Goal: Information Seeking & Learning: Learn about a topic

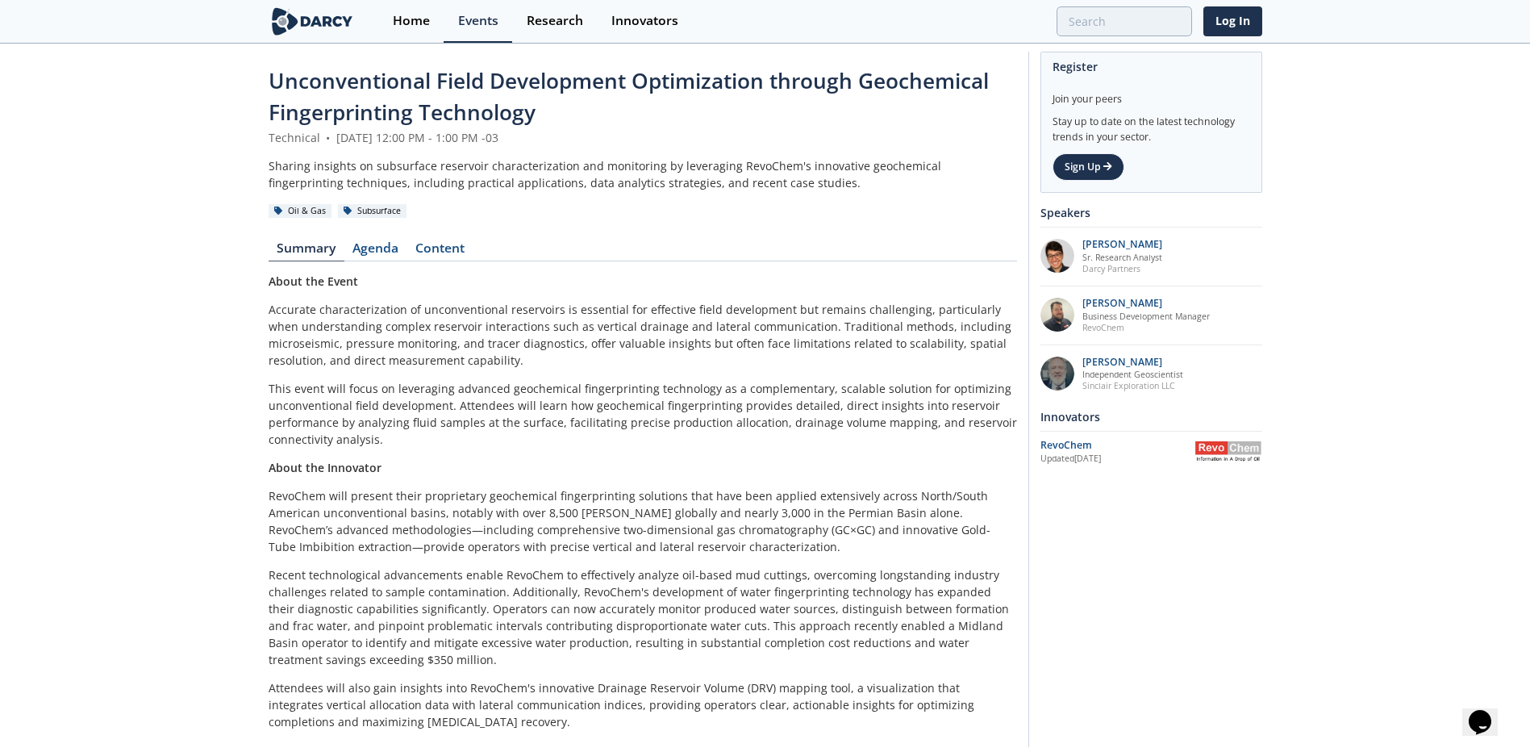
scroll to position [29, 0]
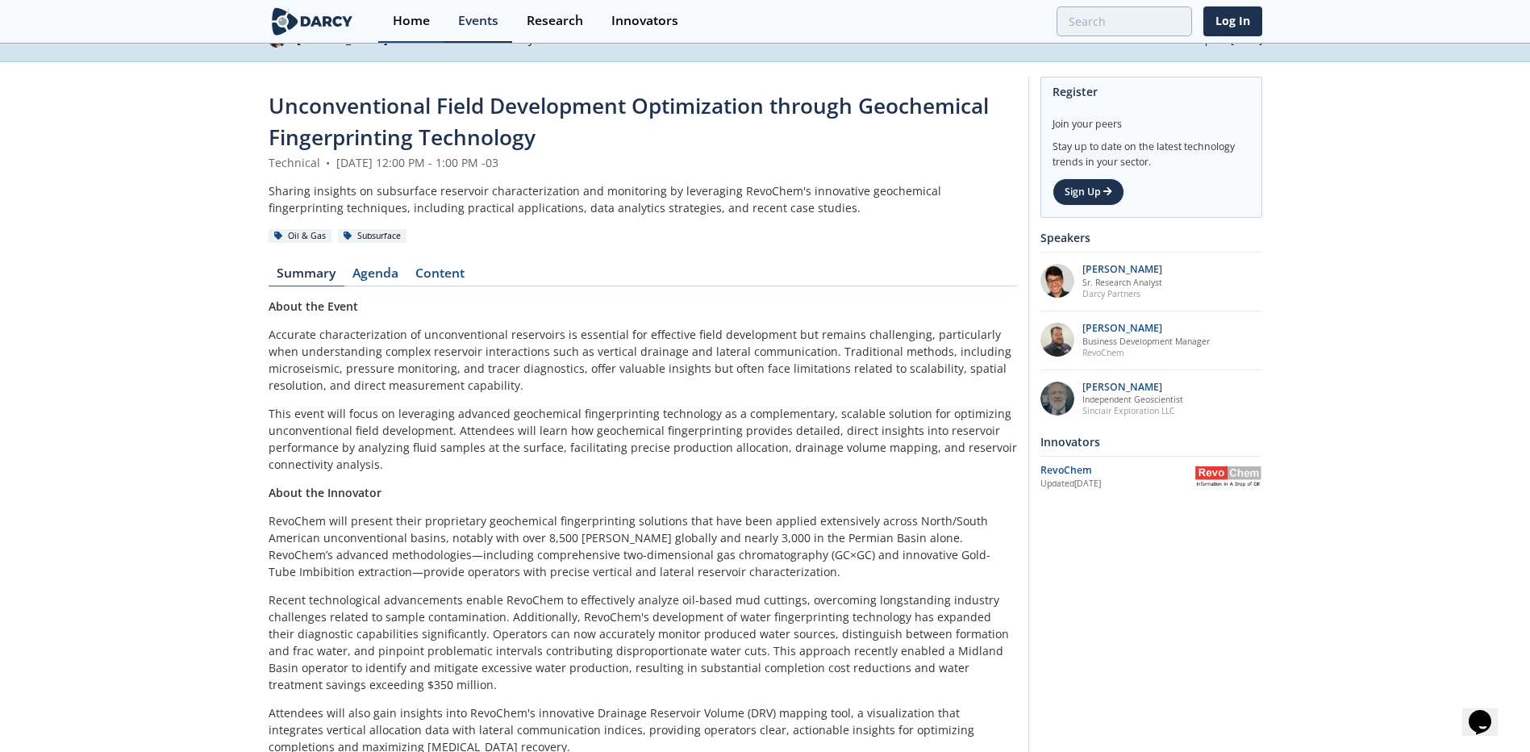
click at [415, 22] on div "Home" at bounding box center [411, 21] width 37 height 13
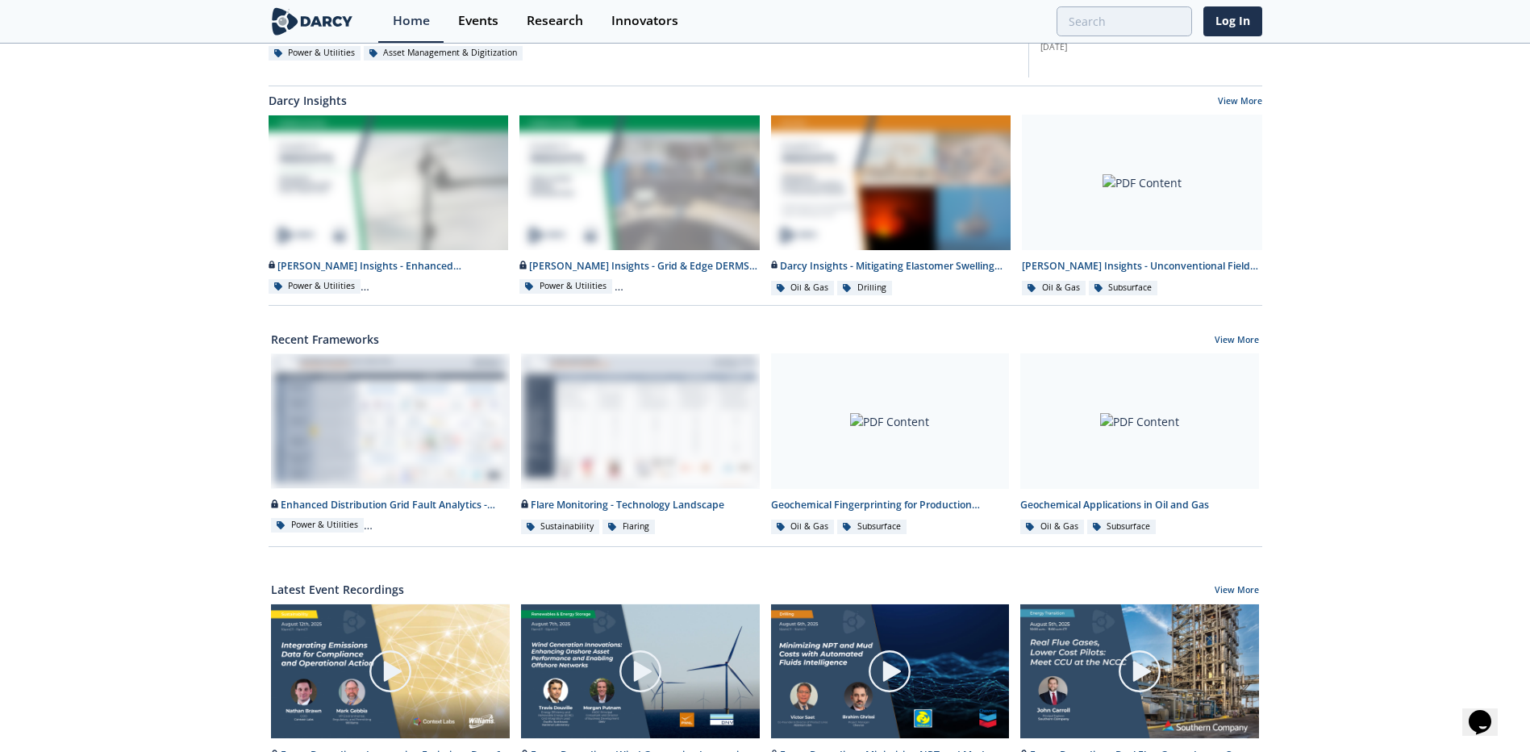
scroll to position [352, 0]
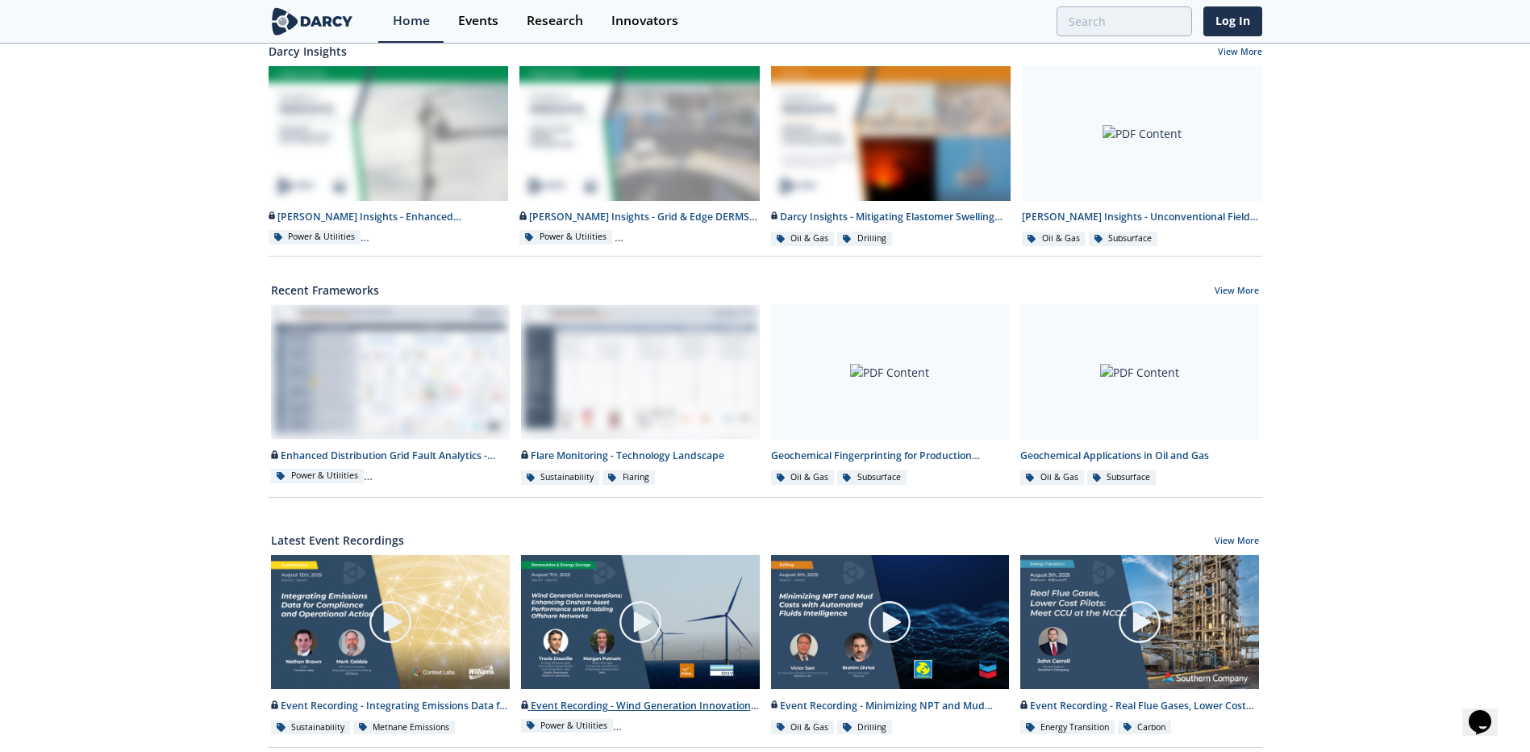
click at [586, 707] on div "Event Recording - Wind Generation Innovations: Enhancing Onshore Asset Performa…" at bounding box center [640, 706] width 239 height 15
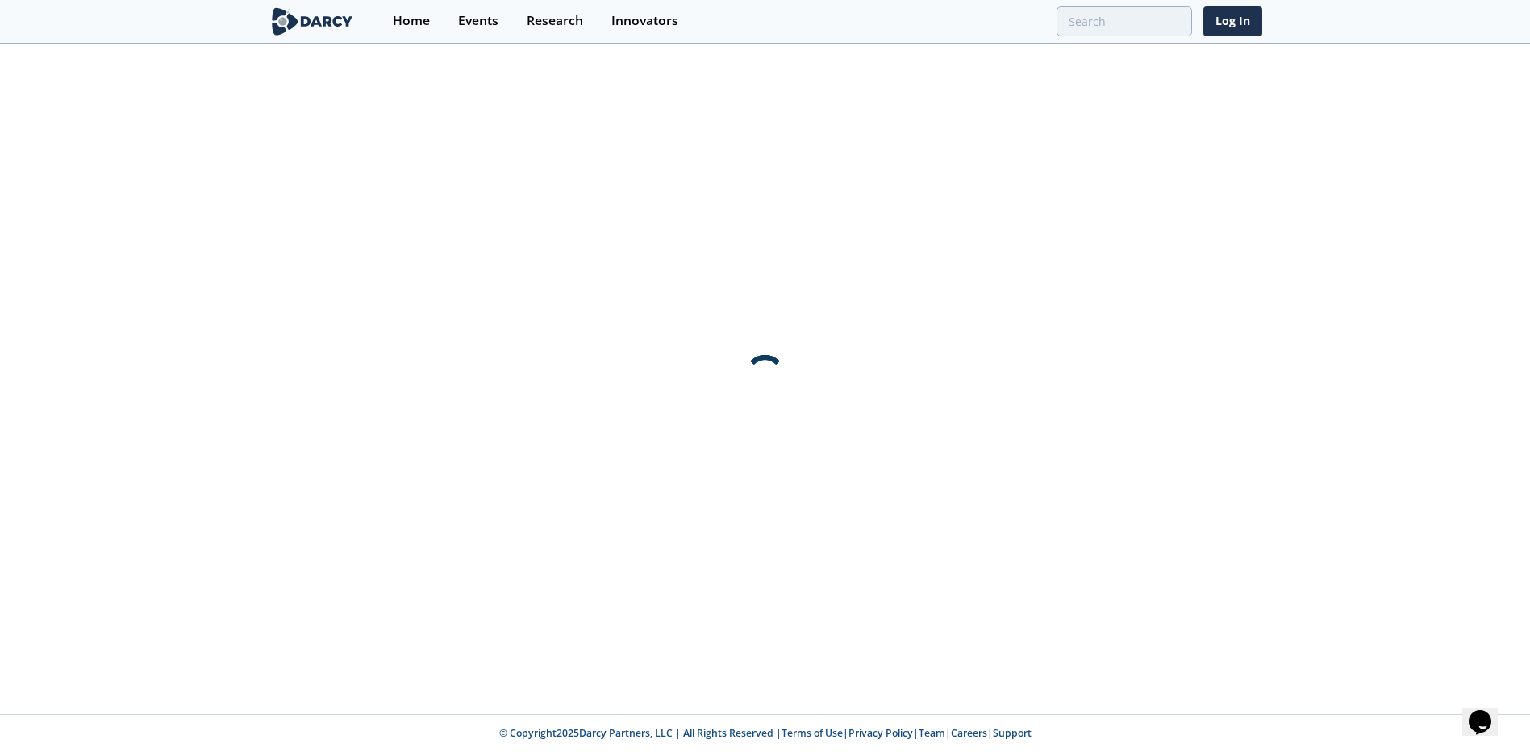
scroll to position [0, 0]
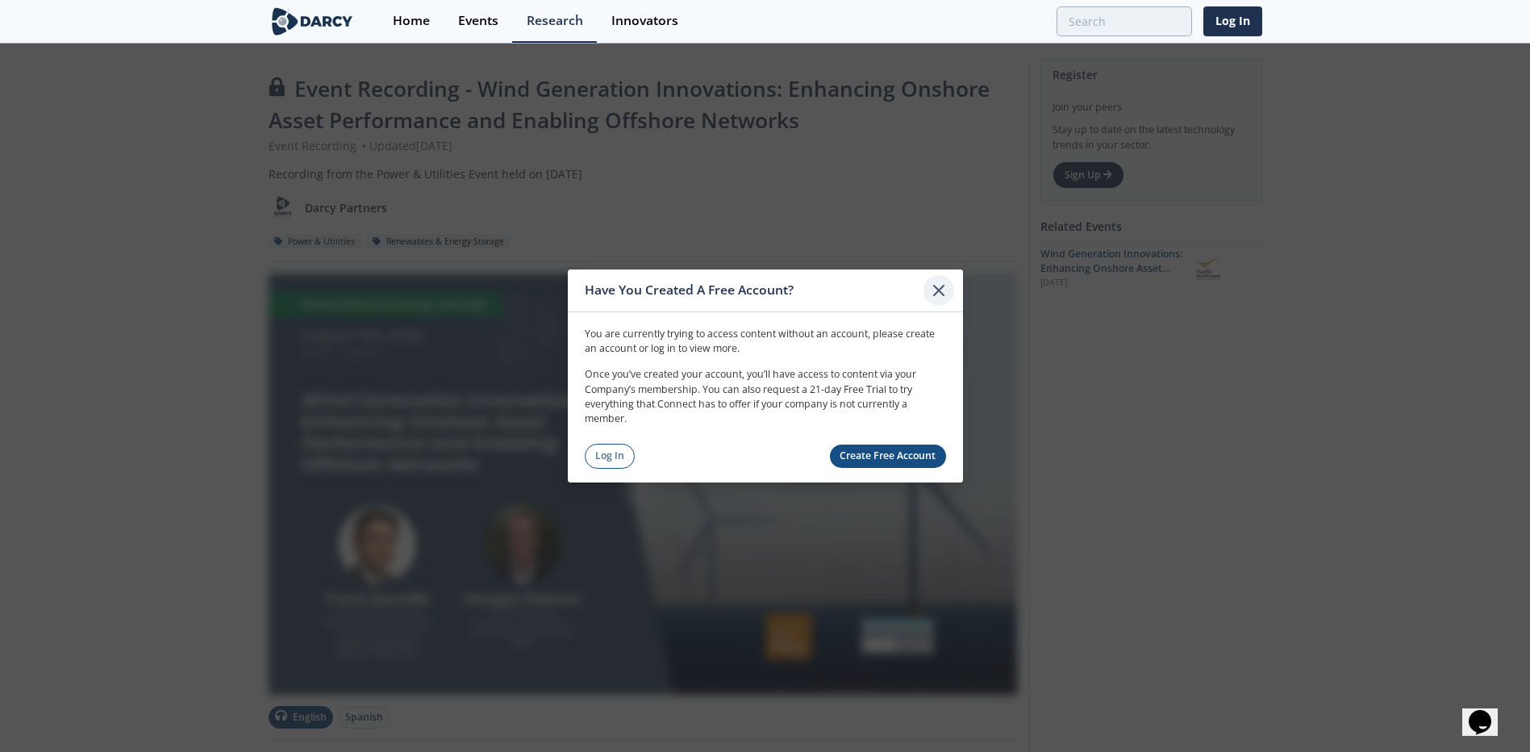
click at [941, 290] on icon at bounding box center [938, 290] width 19 height 19
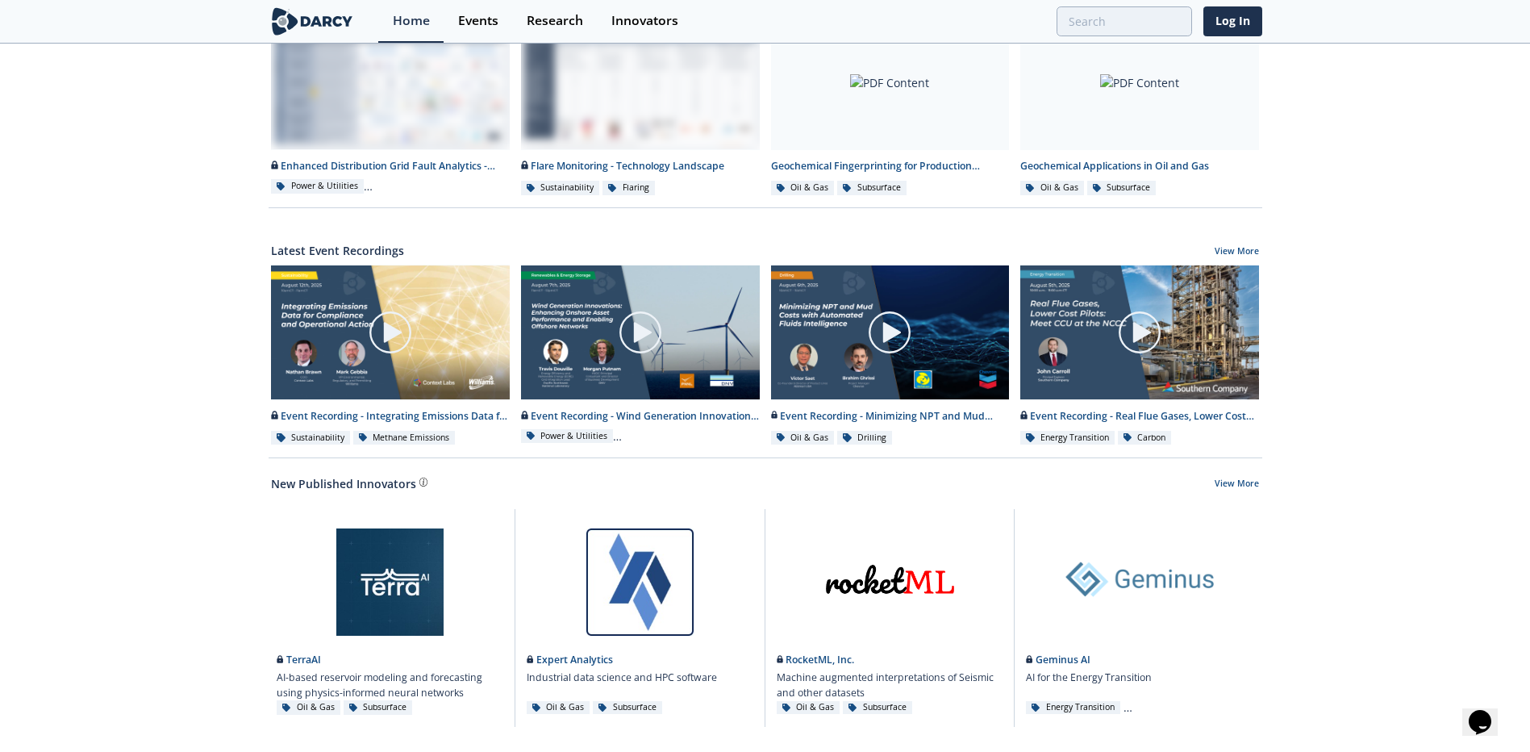
scroll to position [374, 0]
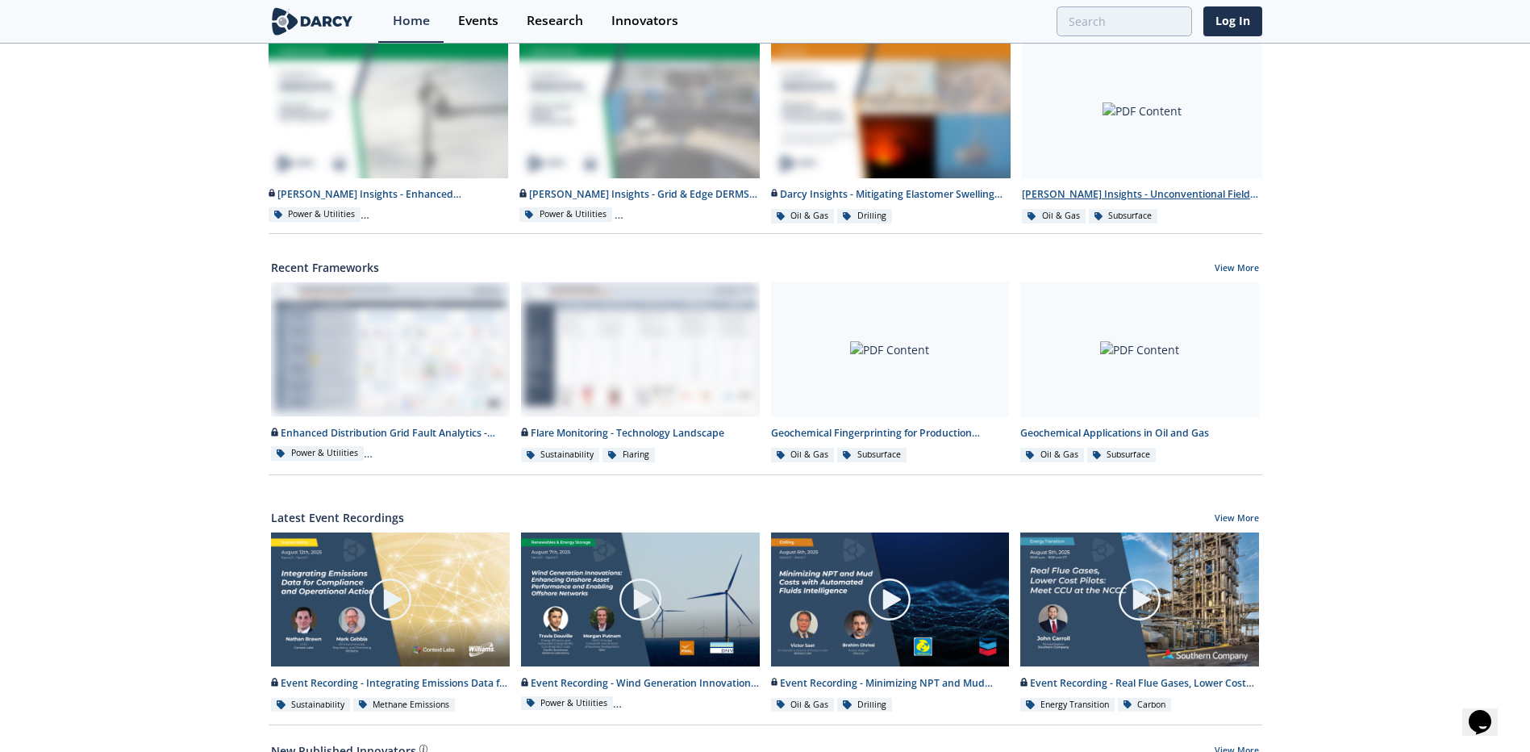
click at [1133, 94] on div at bounding box center [1142, 111] width 240 height 136
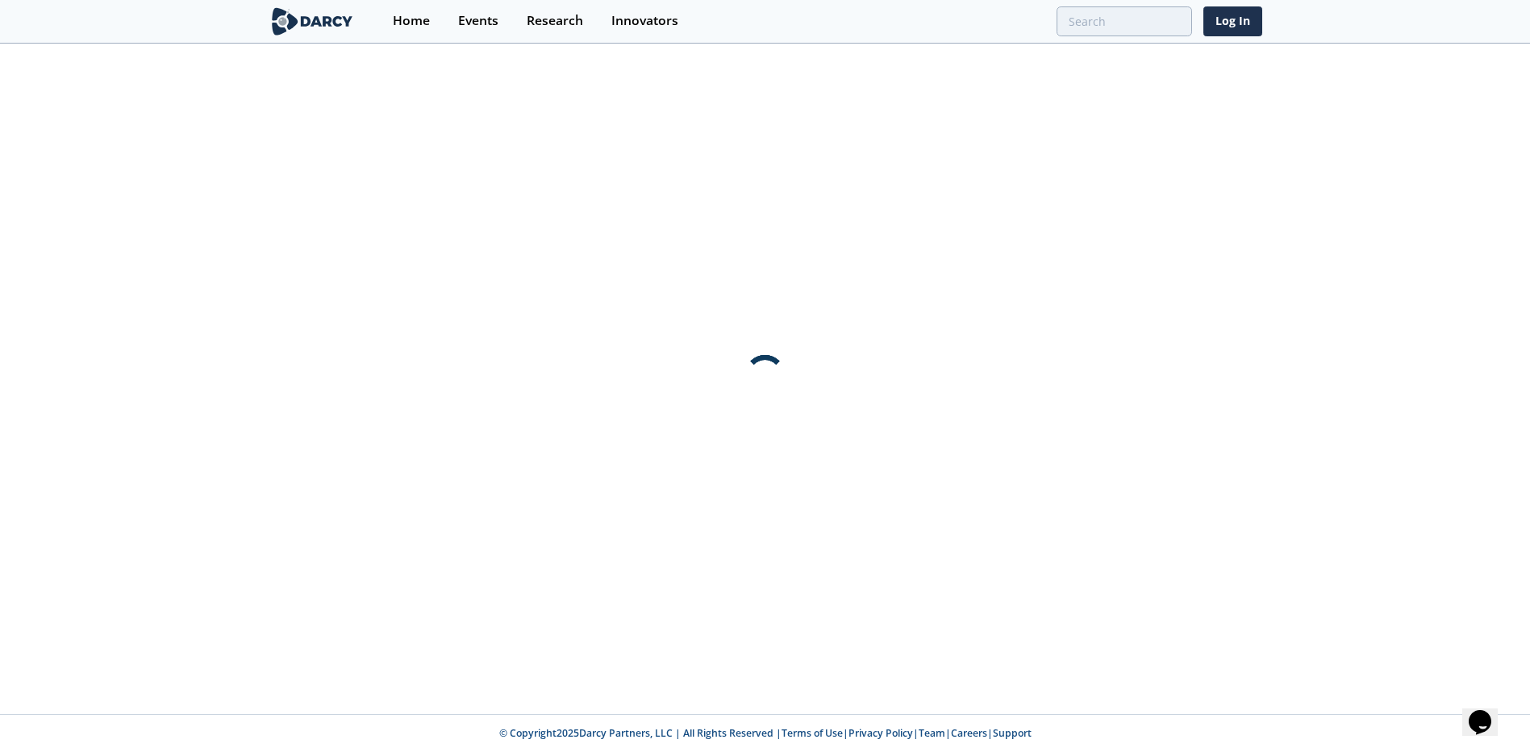
scroll to position [0, 0]
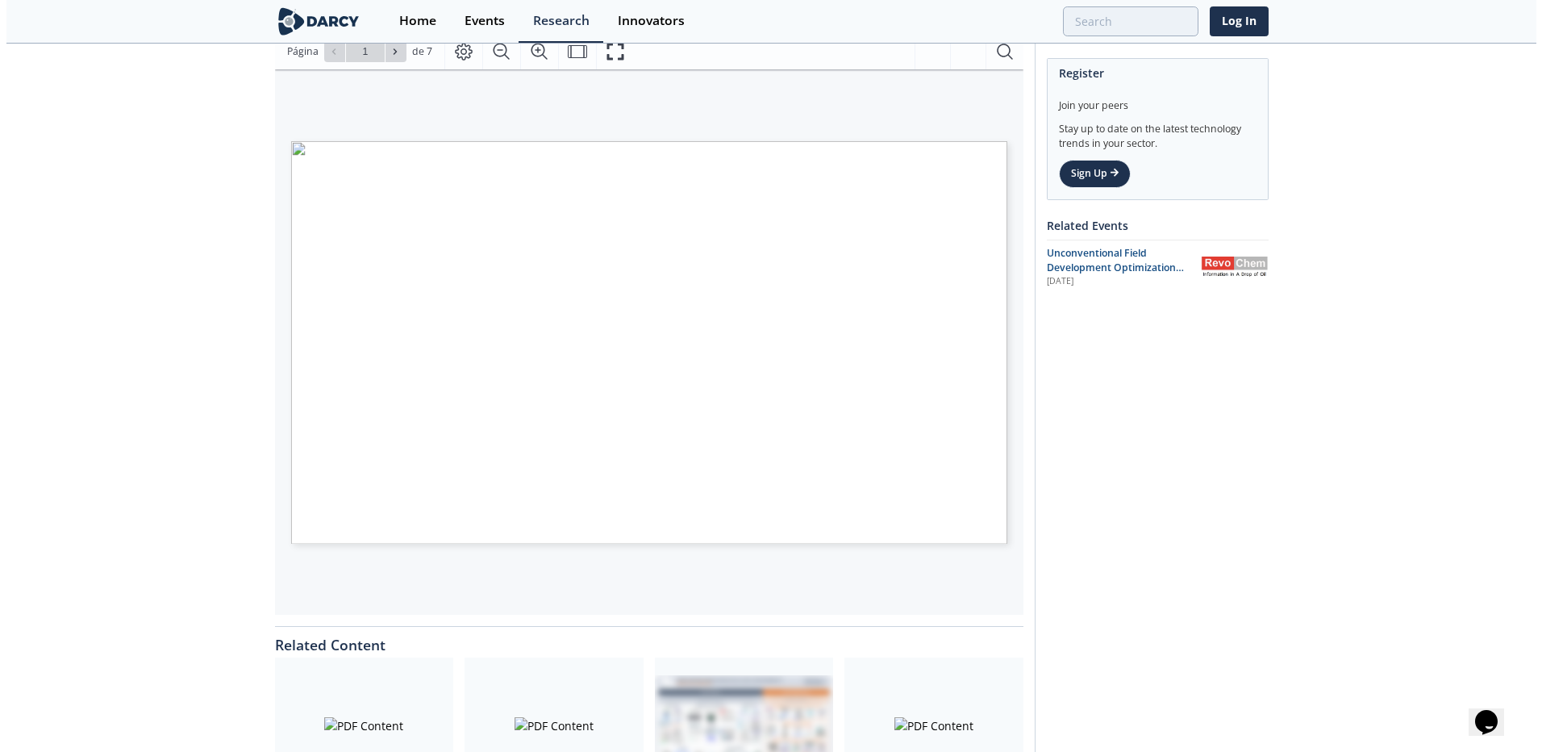
scroll to position [301, 0]
click at [390, 58] on span at bounding box center [395, 53] width 11 height 11
type input "2"
click at [580, 57] on icon "Encajar ancho" at bounding box center [577, 53] width 19 height 19
click at [570, 45] on icon "Encajar página" at bounding box center [577, 53] width 19 height 19
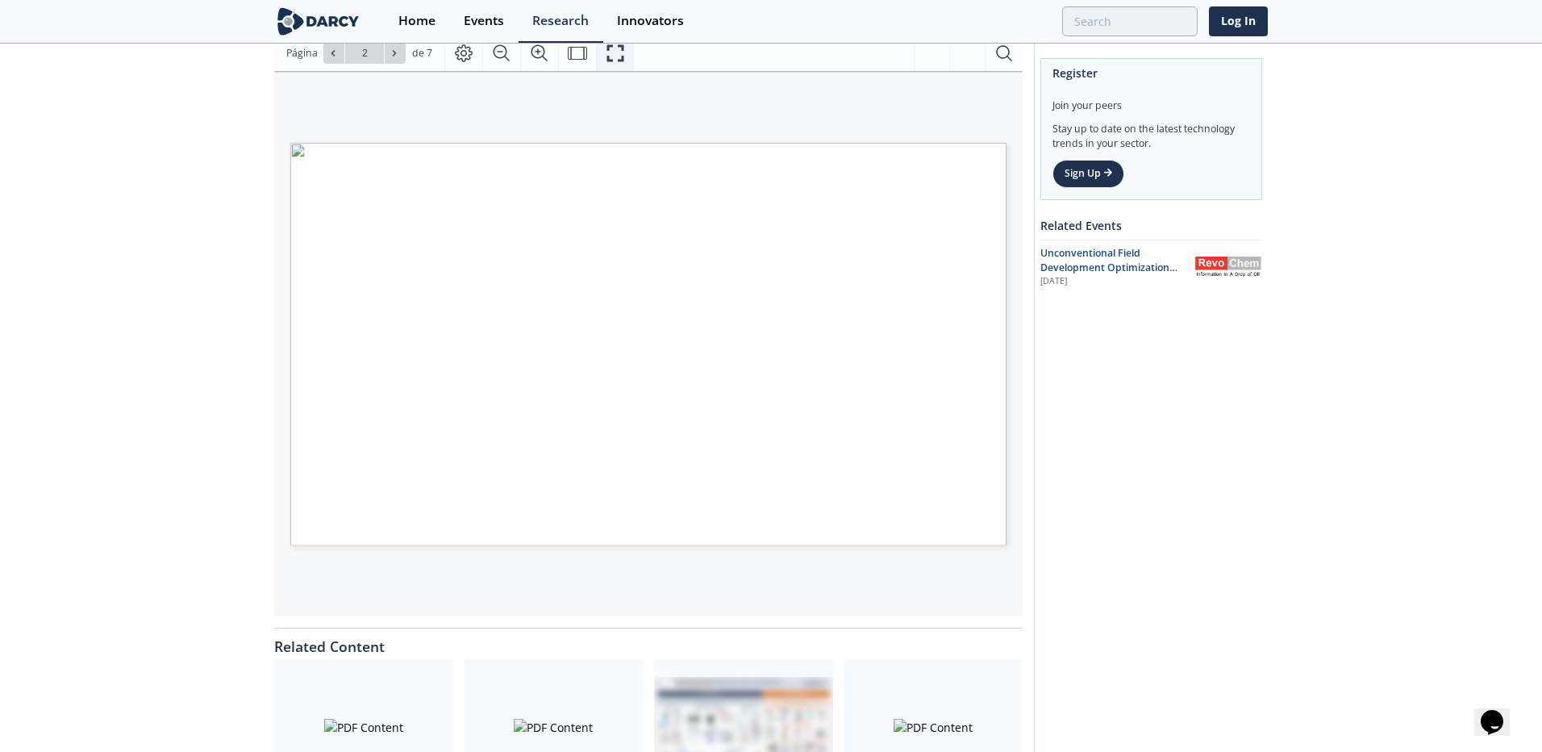
click at [601, 56] on button "Fullscreen" at bounding box center [615, 52] width 38 height 35
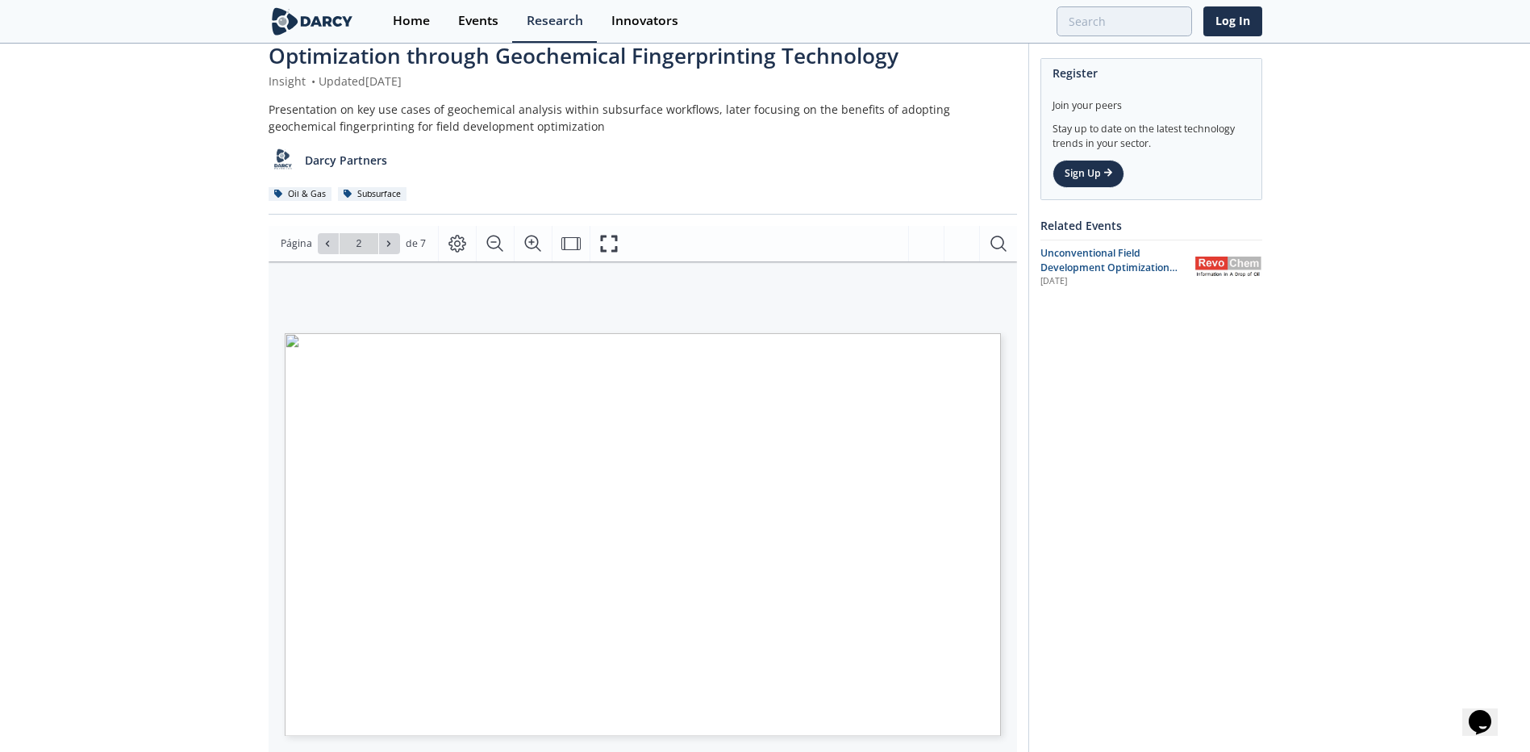
scroll to position [242, 0]
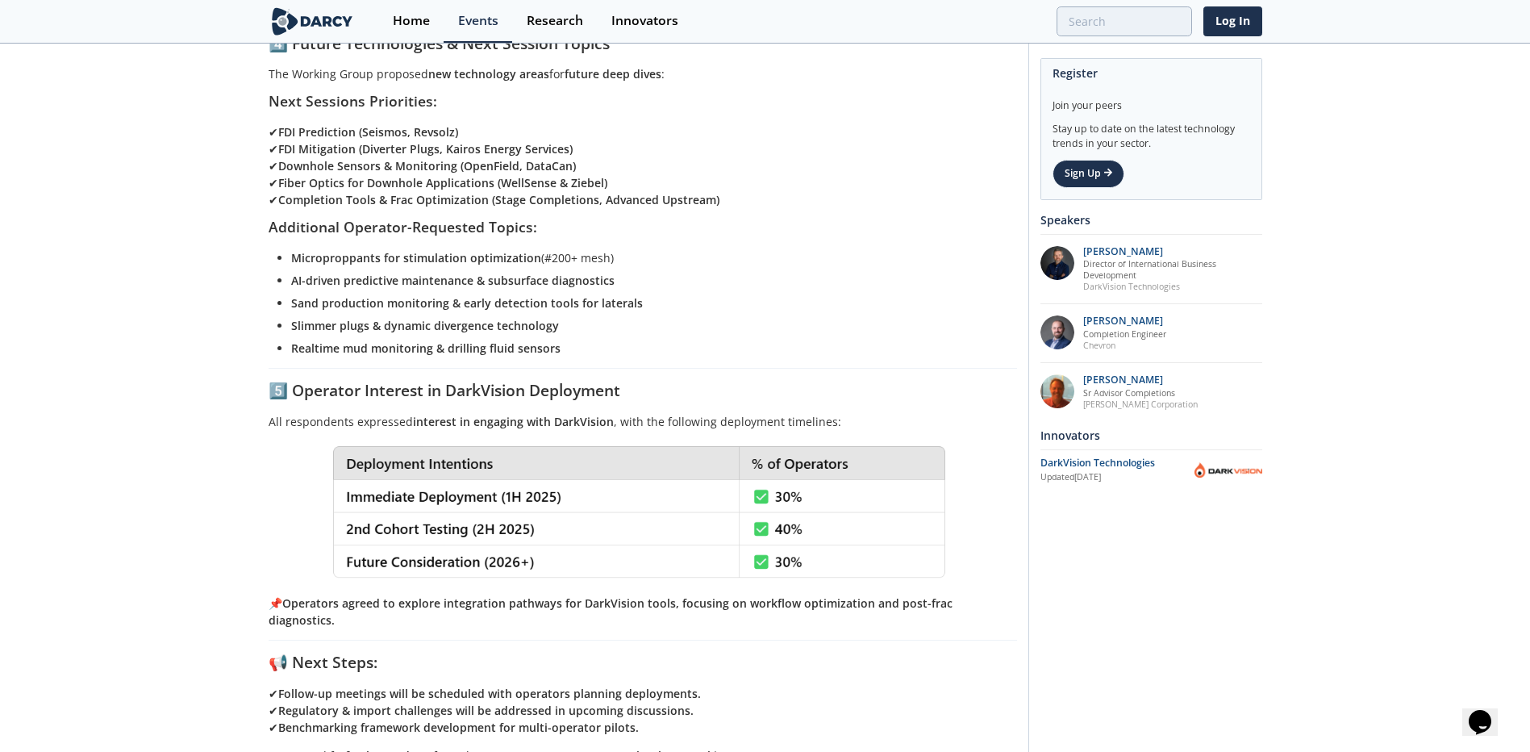
scroll to position [2130, 0]
